Goal: Check status: Check status

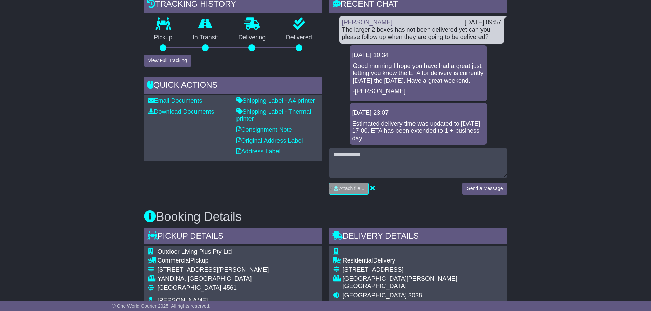
scroll to position [68, 0]
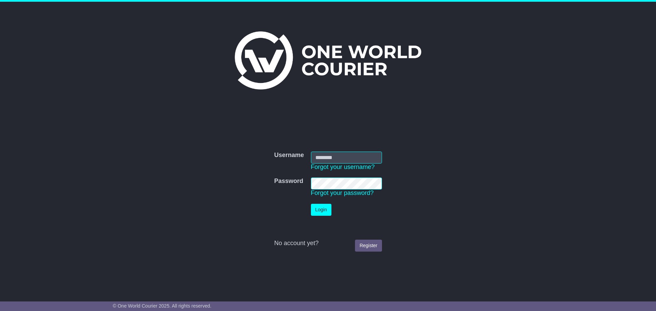
type input "**********"
click at [329, 207] on button "Login" at bounding box center [321, 210] width 20 height 12
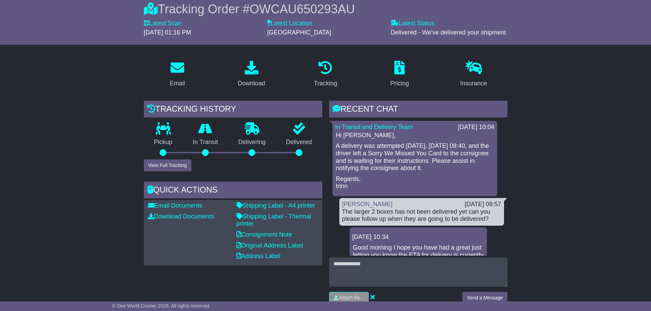
scroll to position [68, 0]
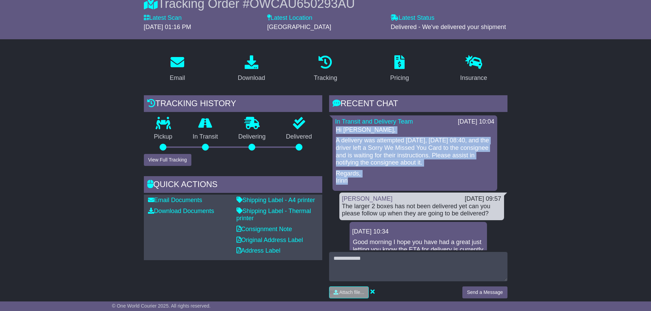
drag, startPoint x: 337, startPoint y: 130, endPoint x: 404, endPoint y: 173, distance: 79.8
click at [401, 180] on div "Hi [PERSON_NAME], A delivery was attempted [DATE], [DATE] 08:40, and the driver…" at bounding box center [414, 155] width 159 height 58
copy div "Hi [PERSON_NAME], A delivery was attempted [DATE], [DATE] 08:40, and the driver…"
